Goal: Browse casually: Explore the website without a specific task or goal

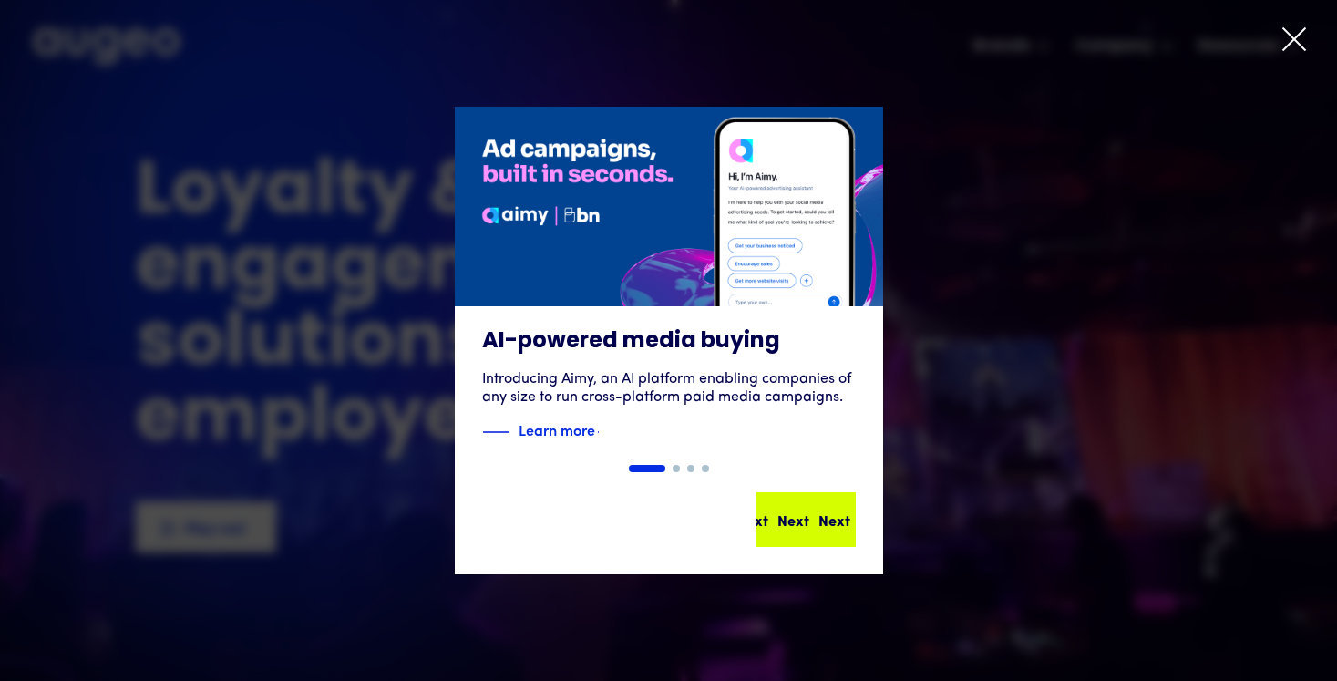
click at [830, 518] on div "Next Next Next Next" at bounding box center [782, 519] width 164 height 22
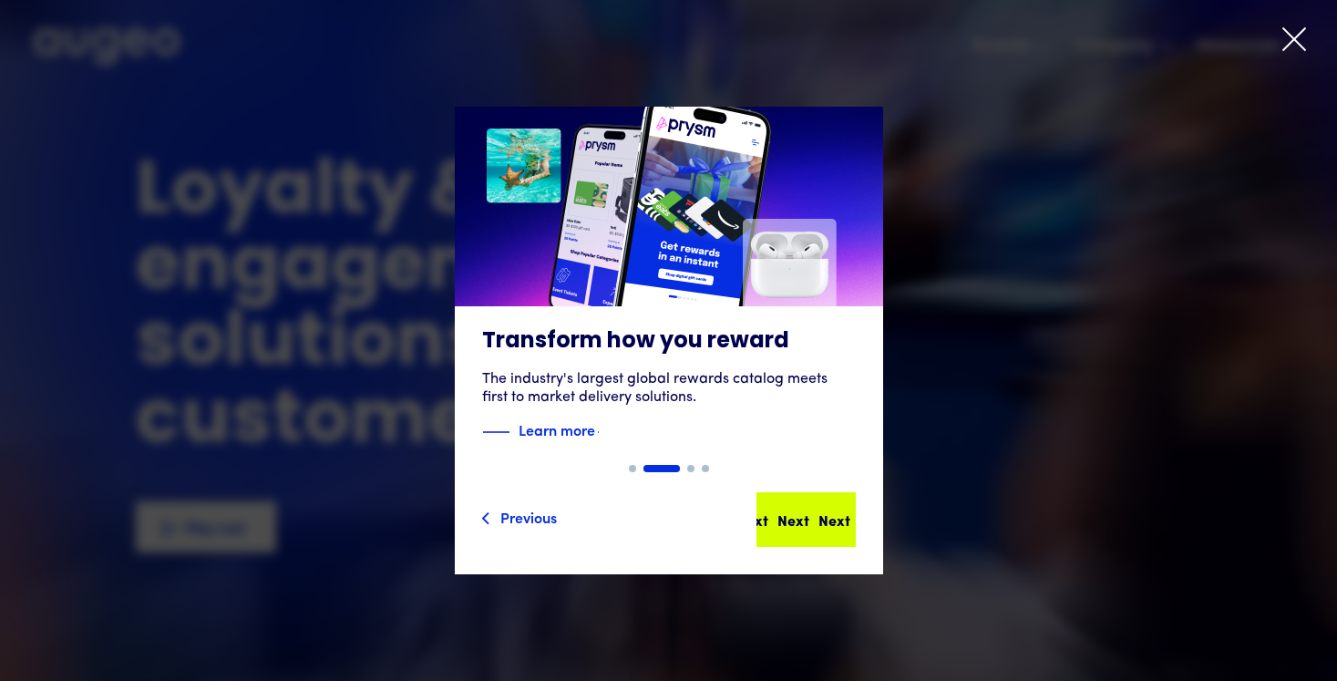
click at [815, 526] on div "Next" at bounding box center [816, 519] width 32 height 22
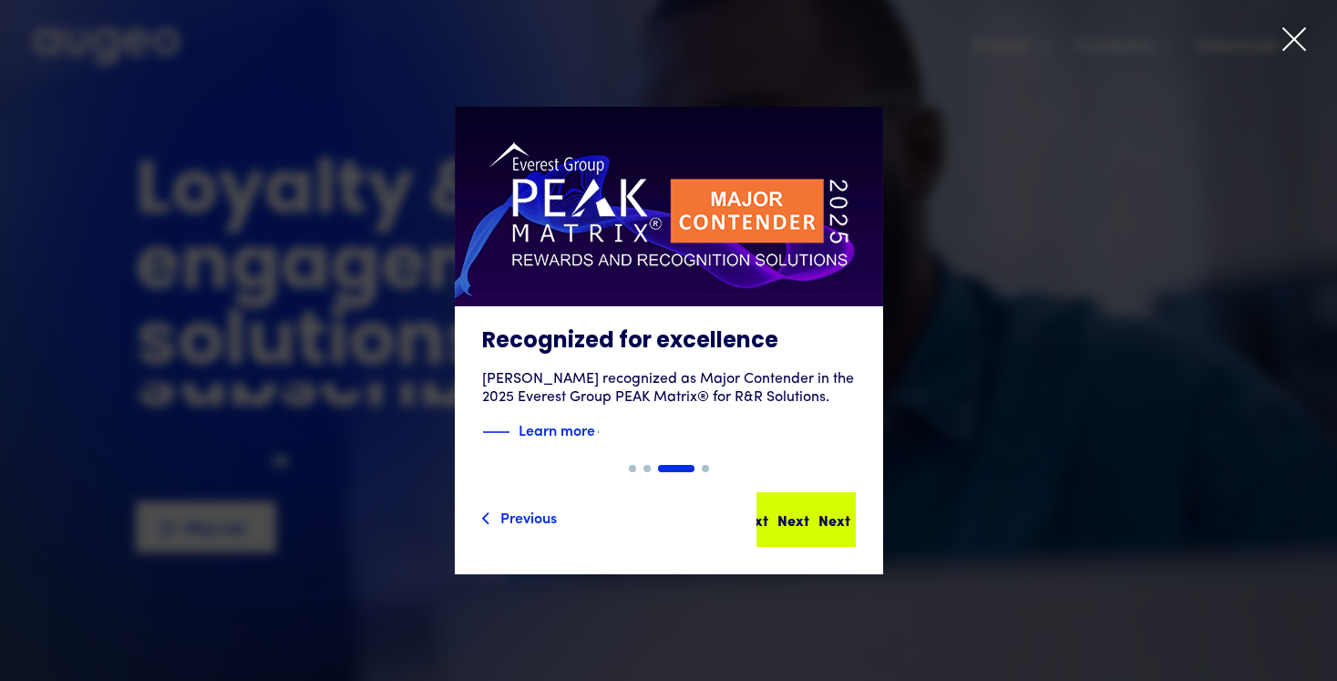
click at [796, 522] on div "Next Next Next Next" at bounding box center [808, 519] width 164 height 22
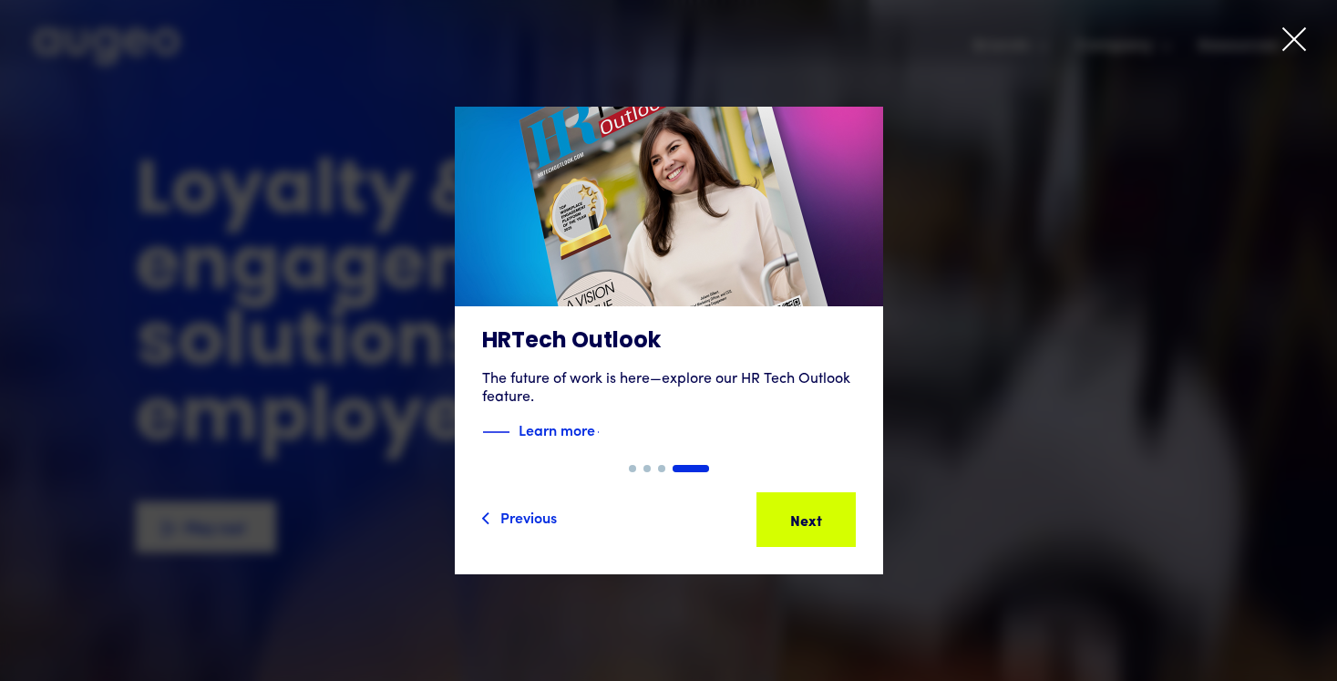
click at [796, 522] on div "Next Next Next Next" at bounding box center [814, 519] width 164 height 22
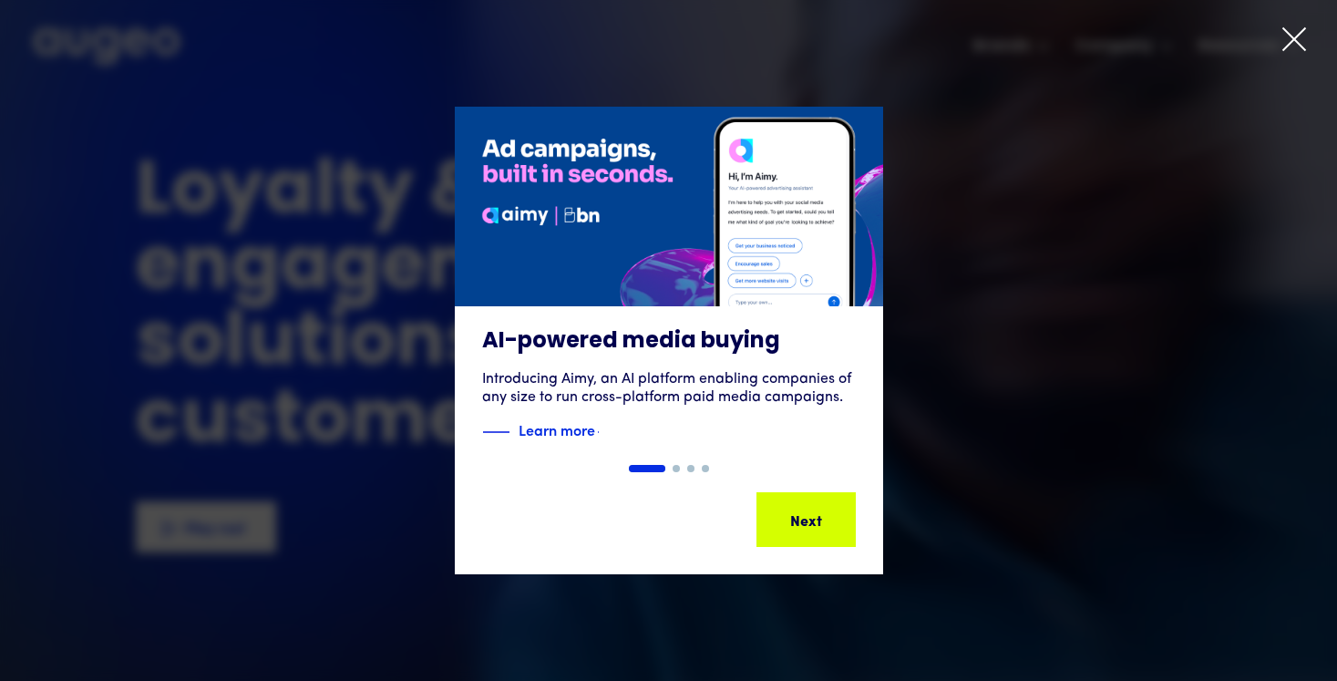
click at [1294, 38] on icon at bounding box center [1294, 39] width 22 height 22
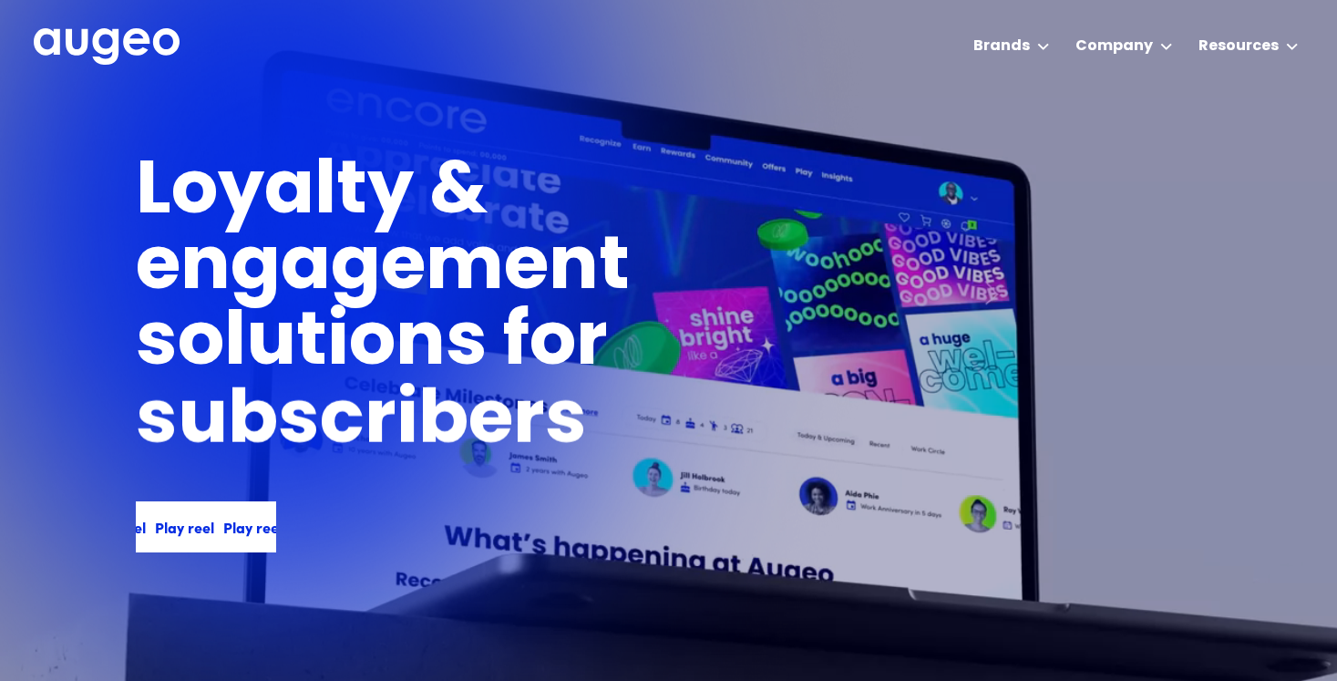
click at [193, 529] on div "Play reel" at bounding box center [203, 527] width 59 height 22
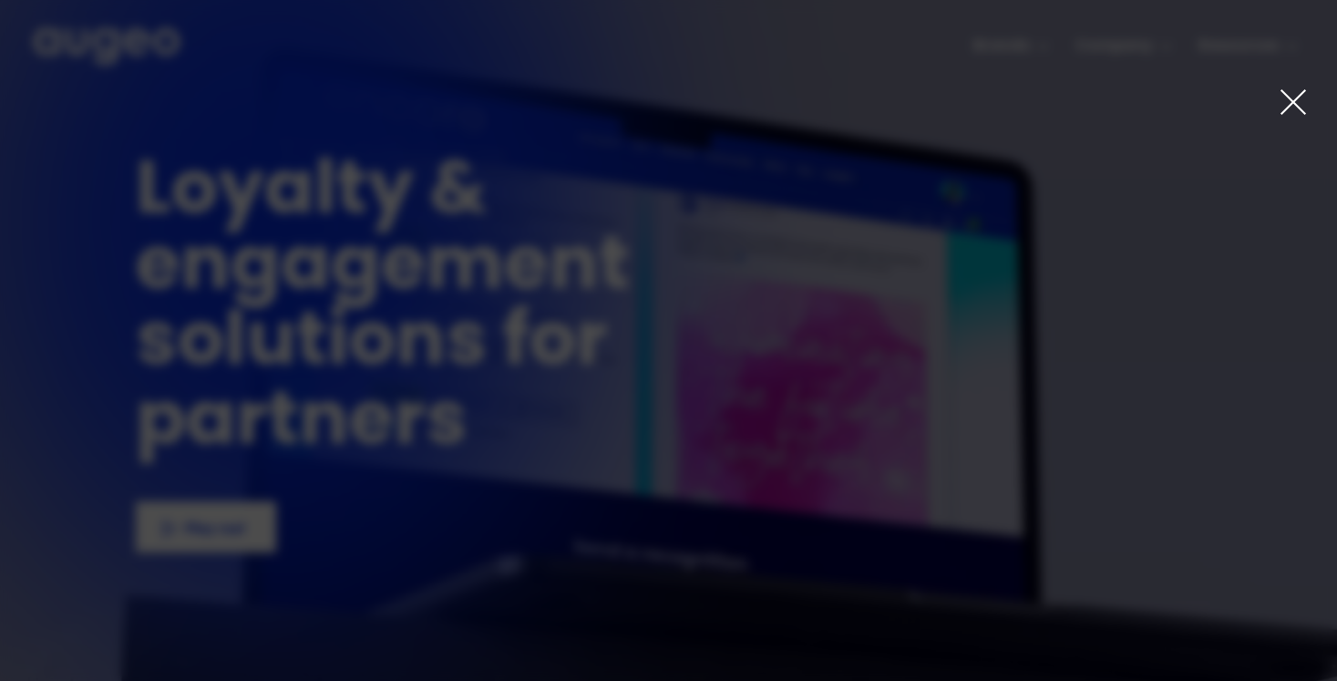
click at [1290, 107] on icon at bounding box center [1292, 101] width 29 height 29
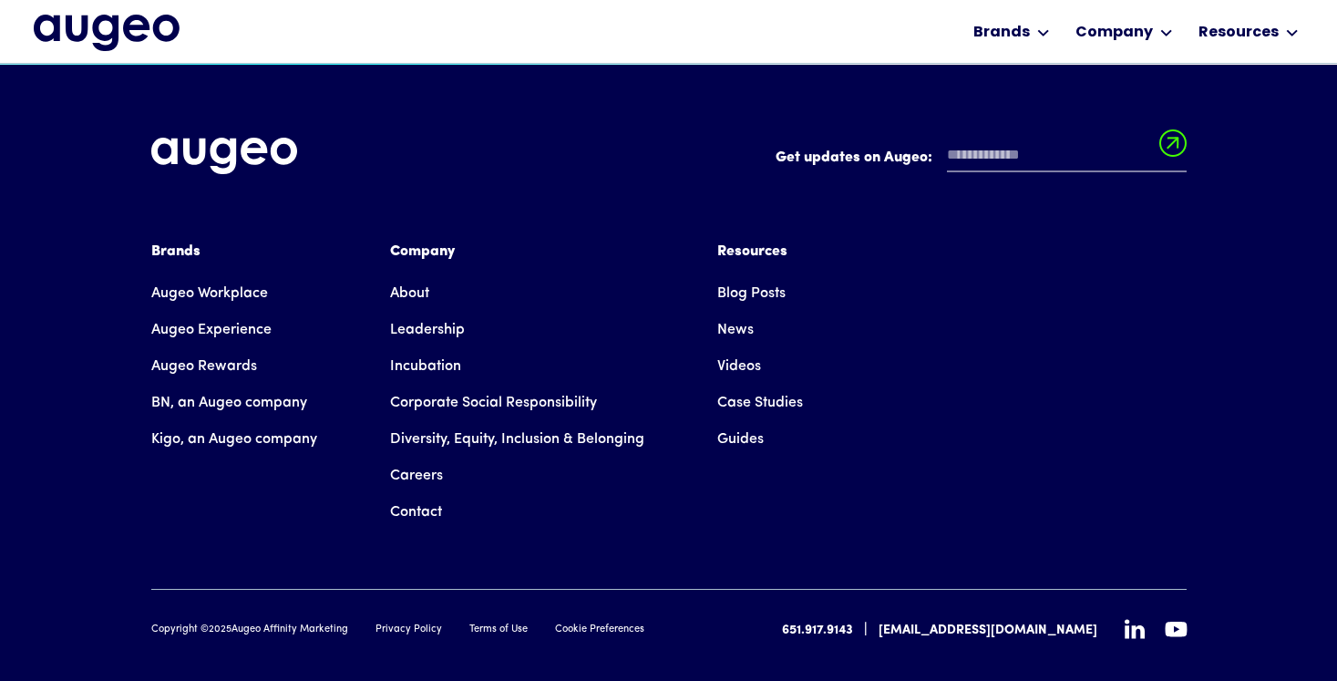
scroll to position [4147, 0]
